Goal: Find specific page/section: Find specific page/section

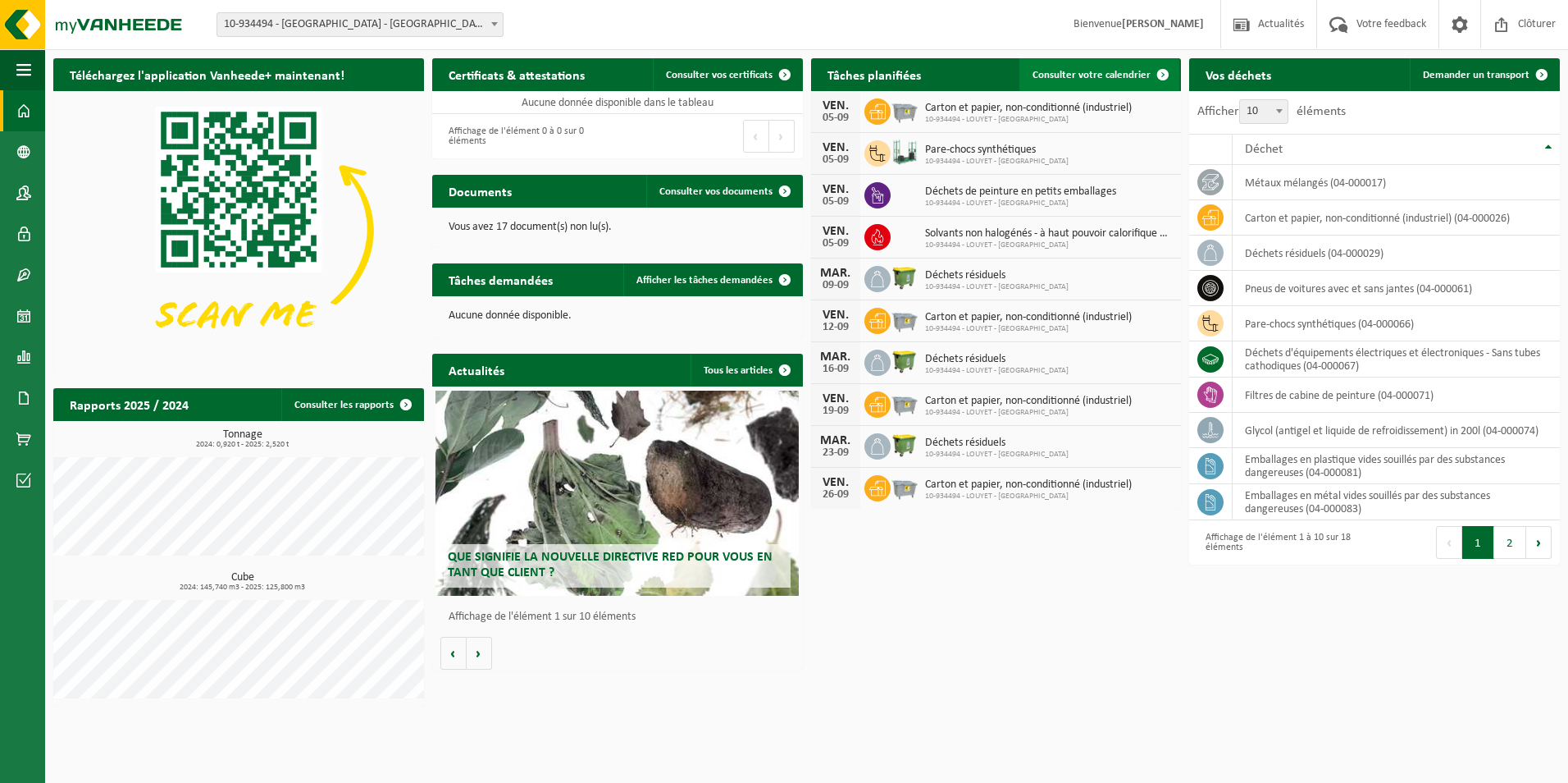
click at [1110, 73] on span "Consulter votre calendrier" at bounding box center [1092, 74] width 118 height 10
click at [911, 82] on h2 "Tâches planifiées" at bounding box center [874, 74] width 126 height 32
